Goal: Task Accomplishment & Management: Manage account settings

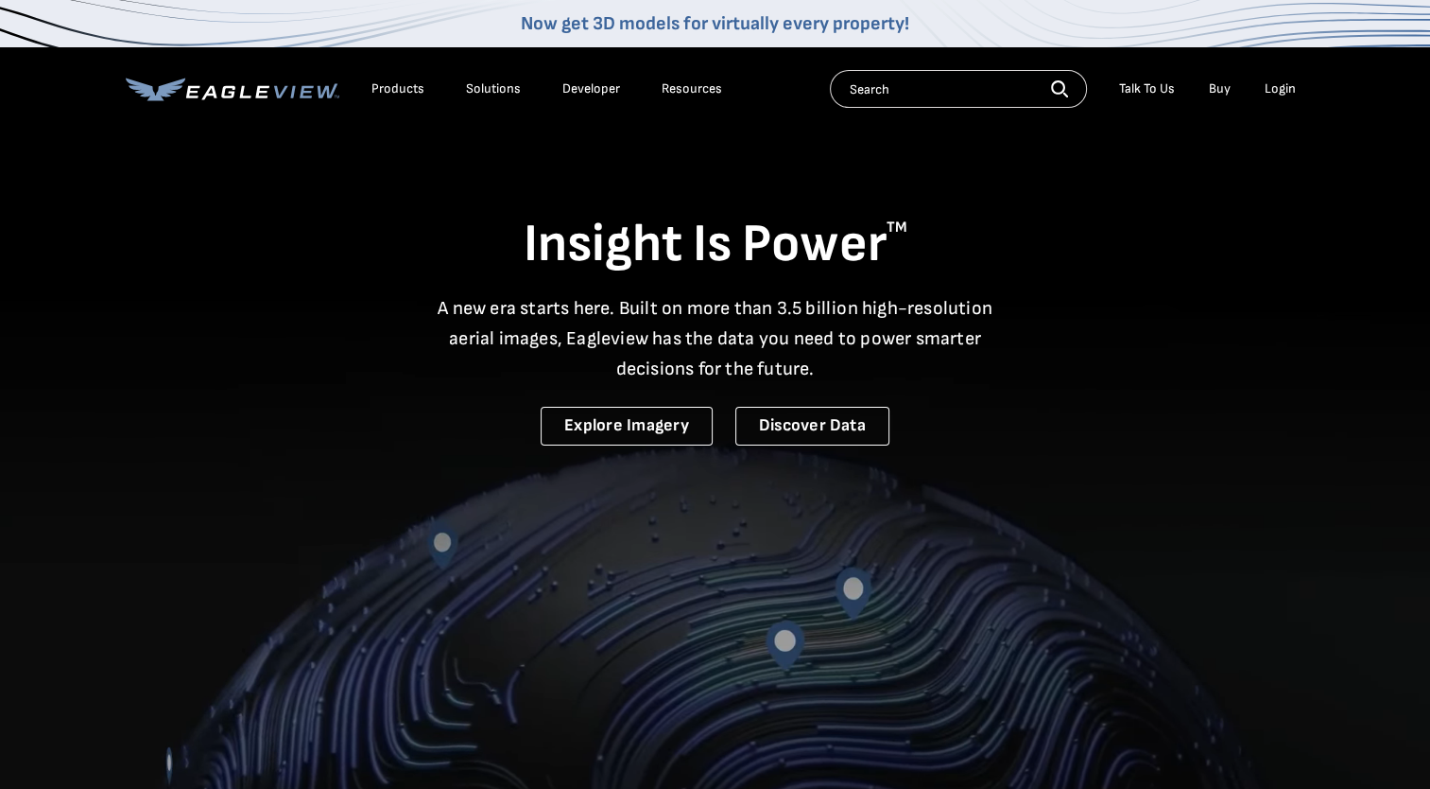
click at [1276, 86] on div "Login" at bounding box center [1280, 88] width 31 height 17
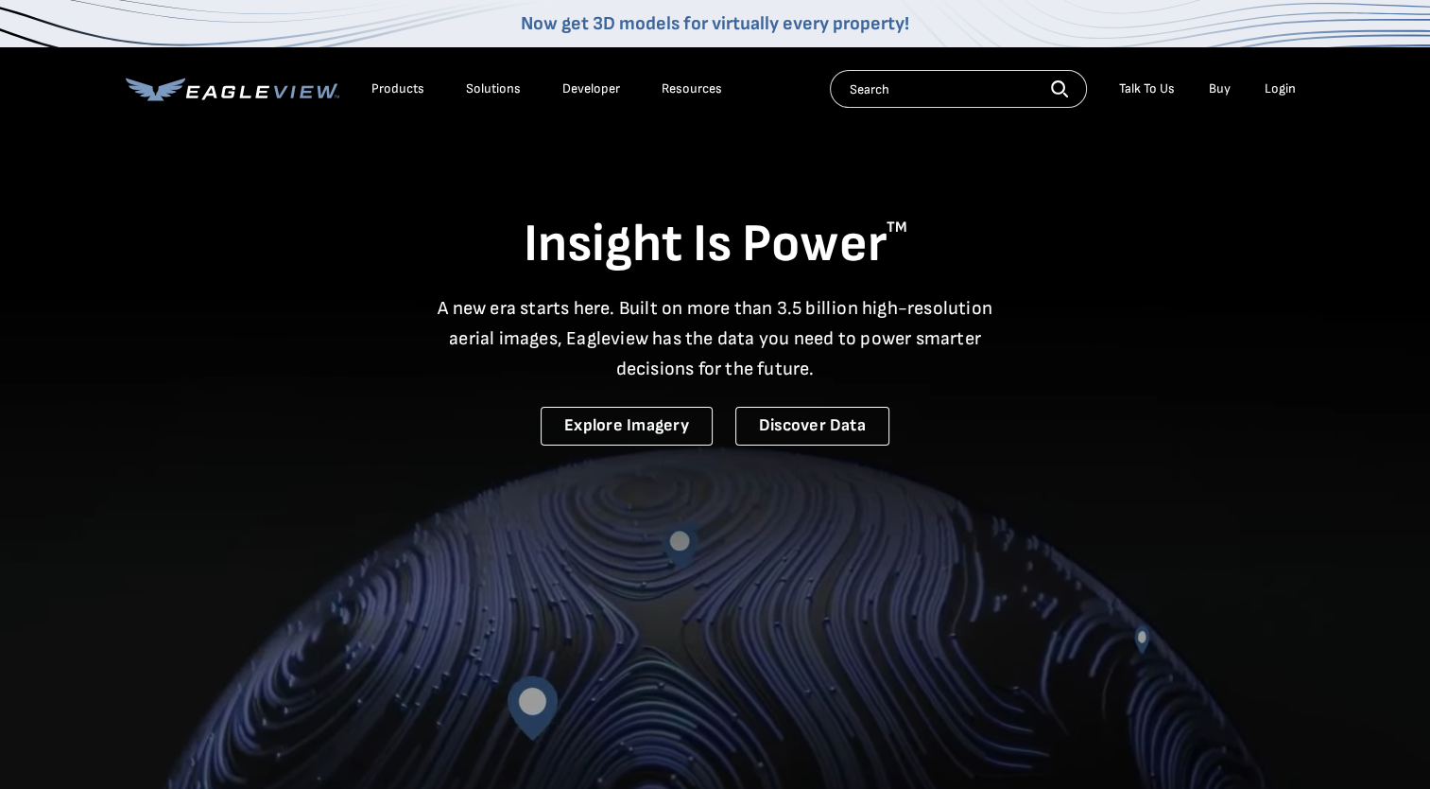
click at [1276, 89] on div "Login" at bounding box center [1280, 88] width 31 height 17
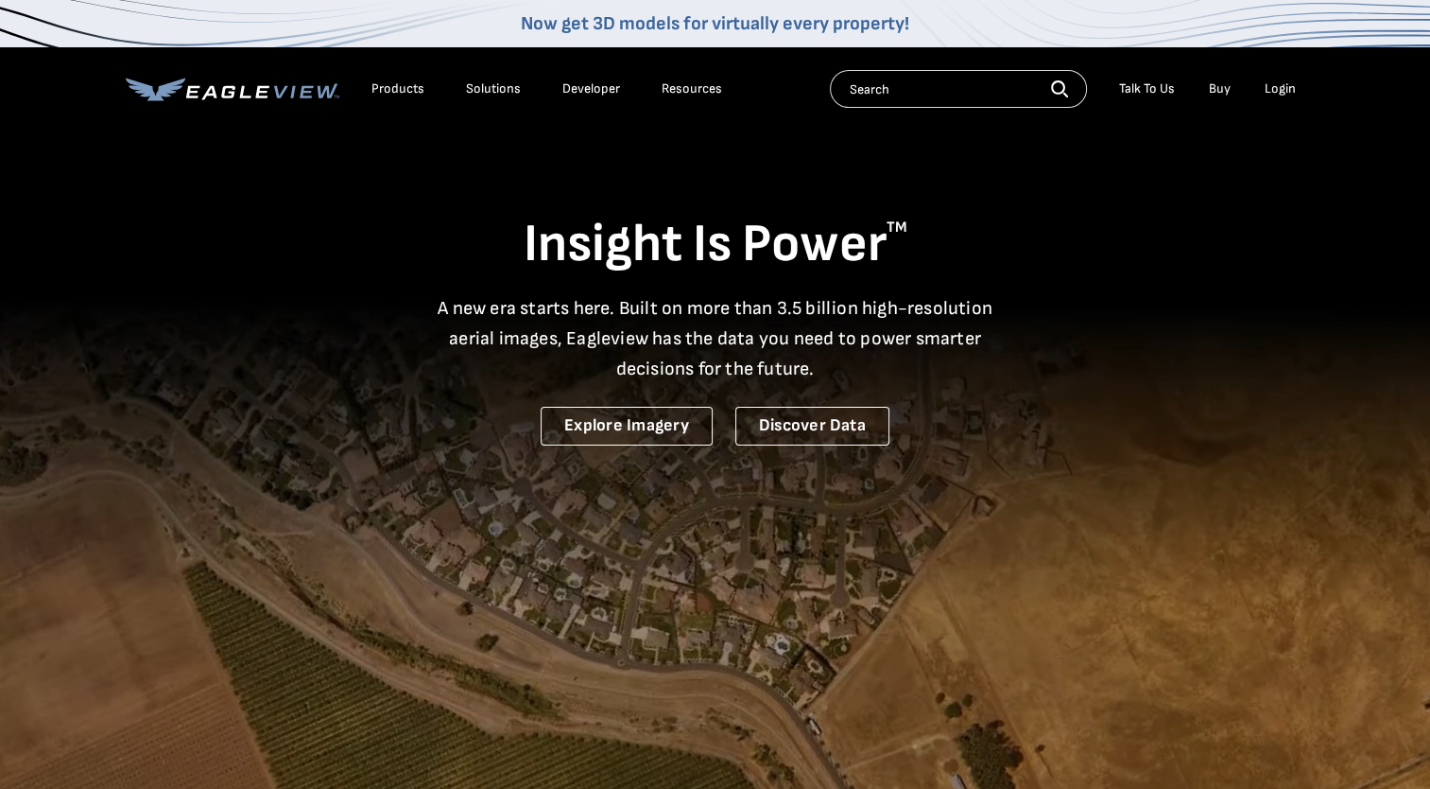
click at [1287, 89] on div "Login" at bounding box center [1280, 88] width 31 height 17
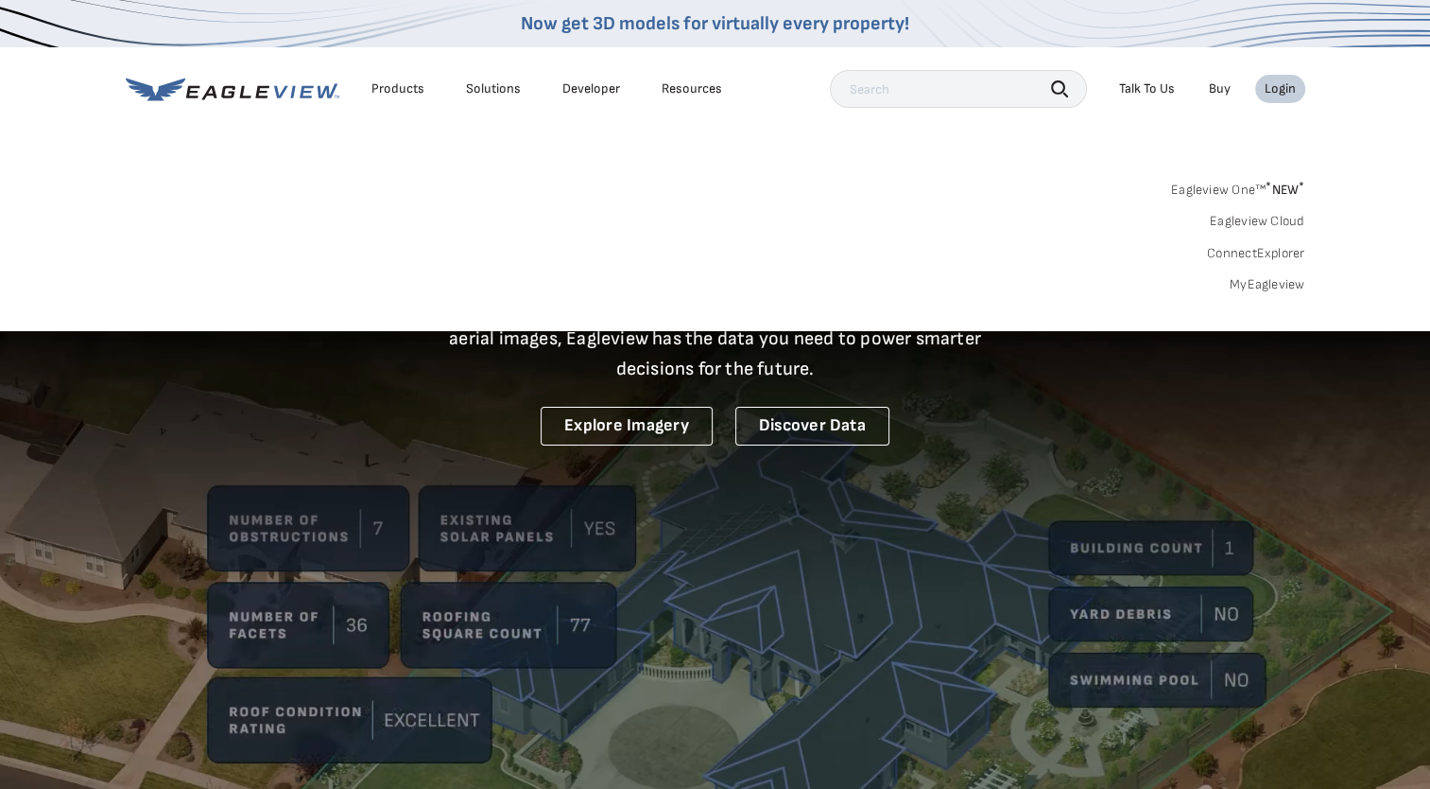
click at [1287, 89] on div "Login" at bounding box center [1280, 88] width 31 height 17
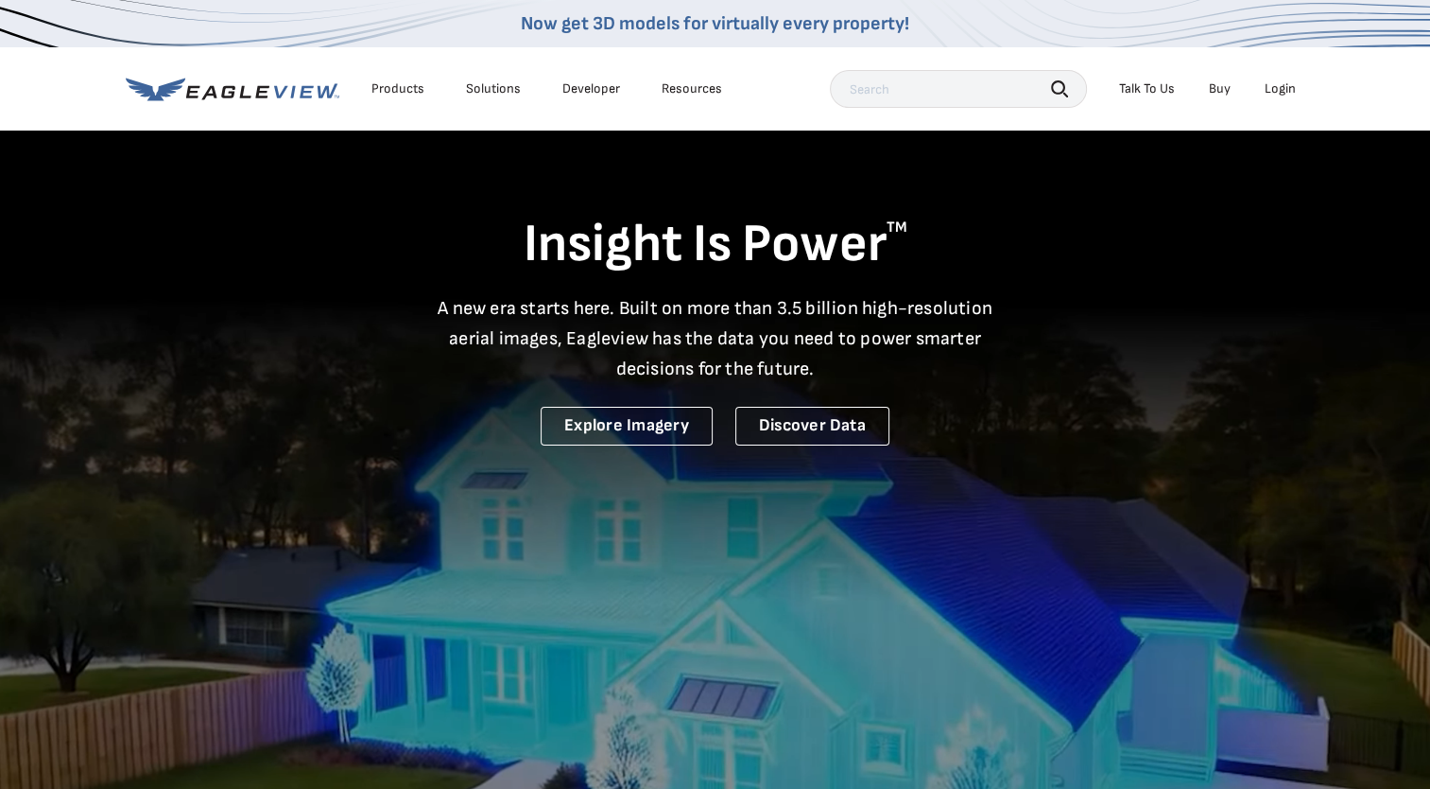
click at [1287, 89] on div "Login" at bounding box center [1280, 88] width 31 height 17
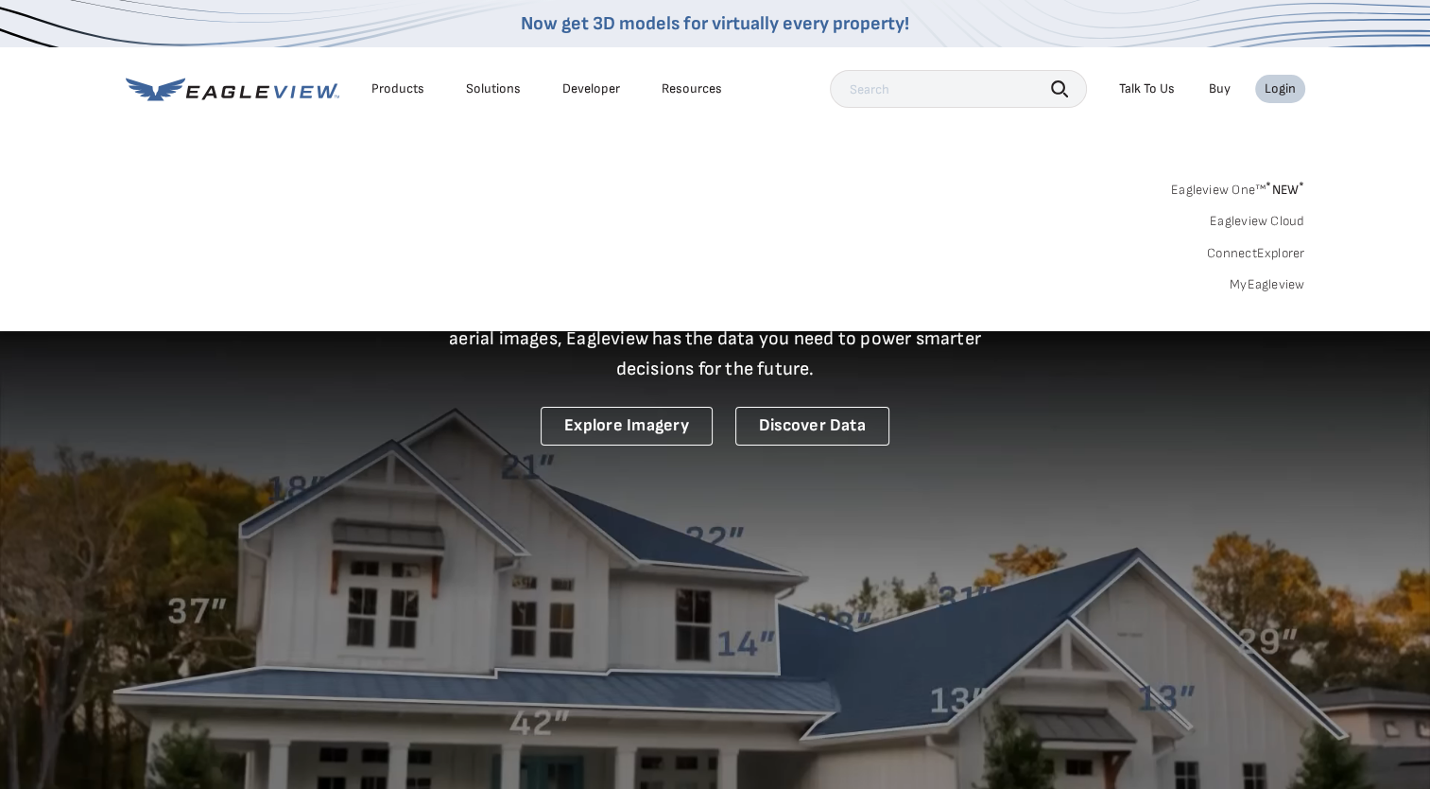
click at [1261, 282] on link "MyEagleview" at bounding box center [1268, 284] width 76 height 17
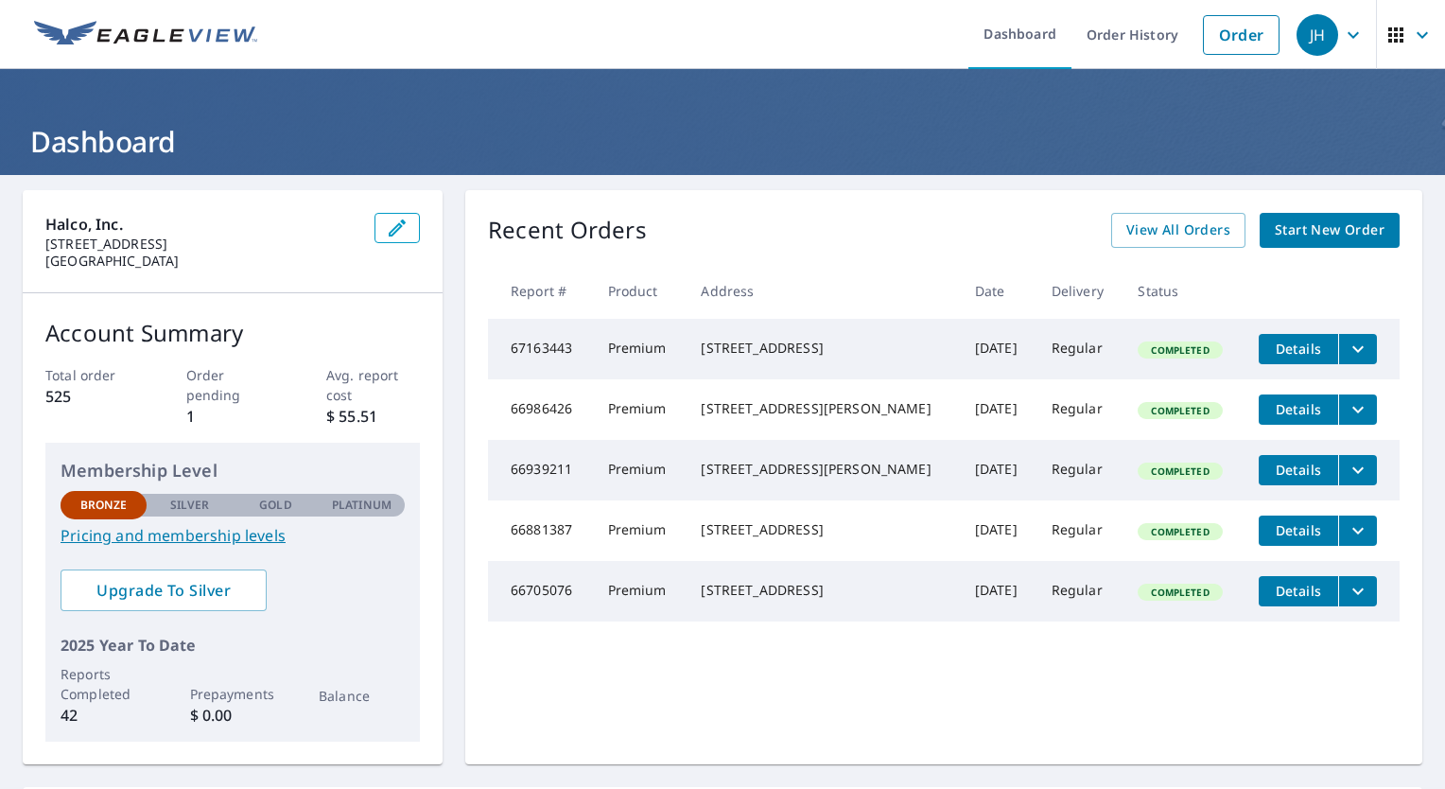
click at [1346, 542] on icon "filesDropdownBtn-66881387" at bounding box center [1357, 530] width 23 height 23
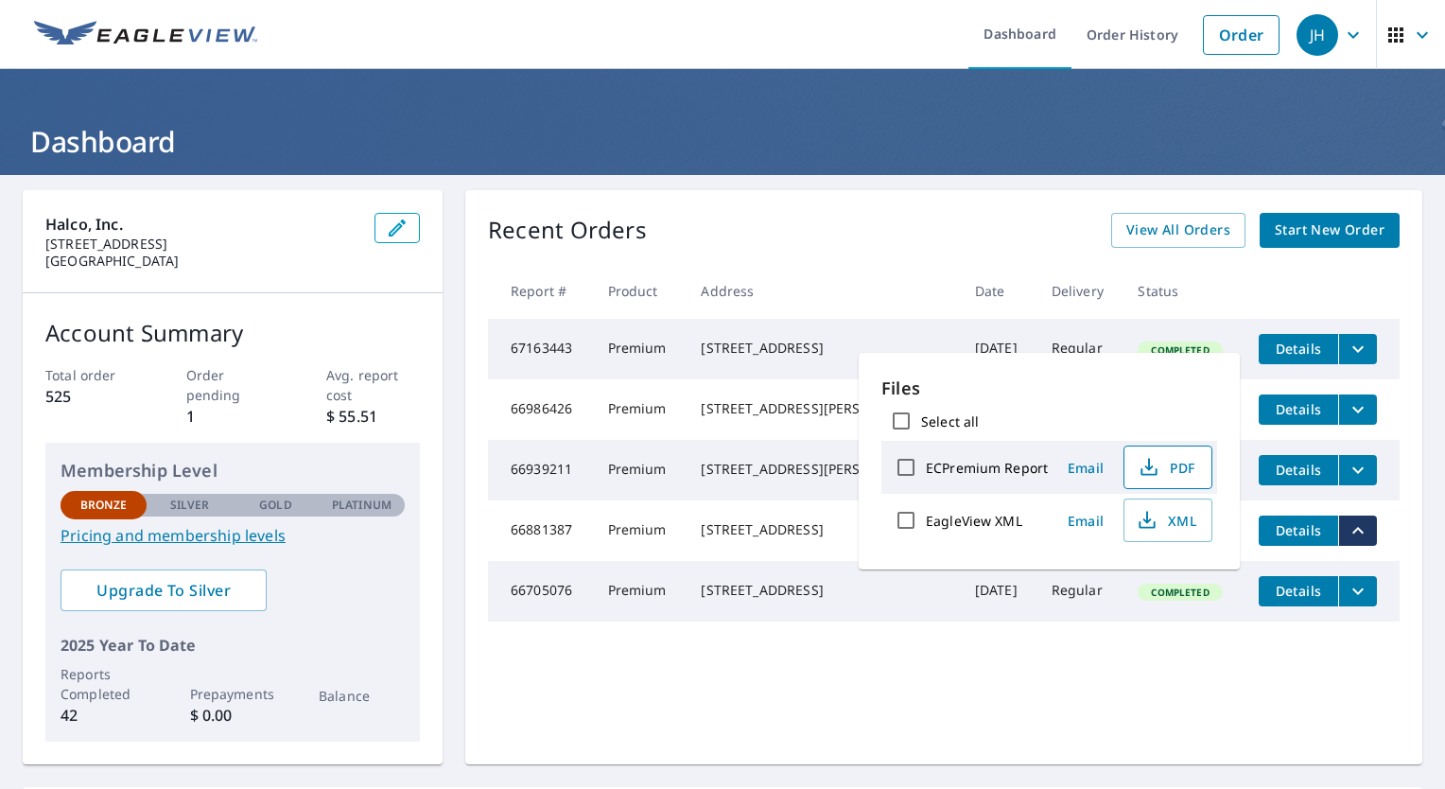
click at [1170, 470] on span "PDF" at bounding box center [1165, 467] width 61 height 23
